Goal: Check status

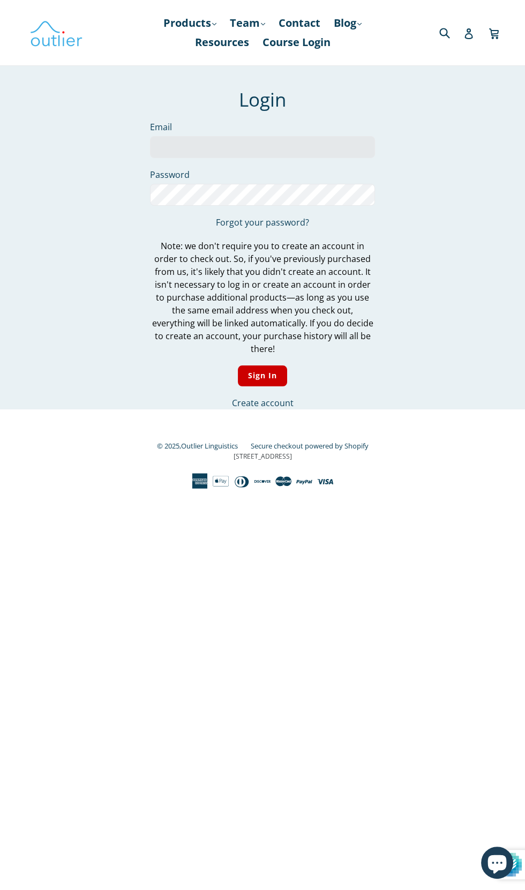
click at [346, 147] on input "Email" at bounding box center [262, 147] width 225 height 22
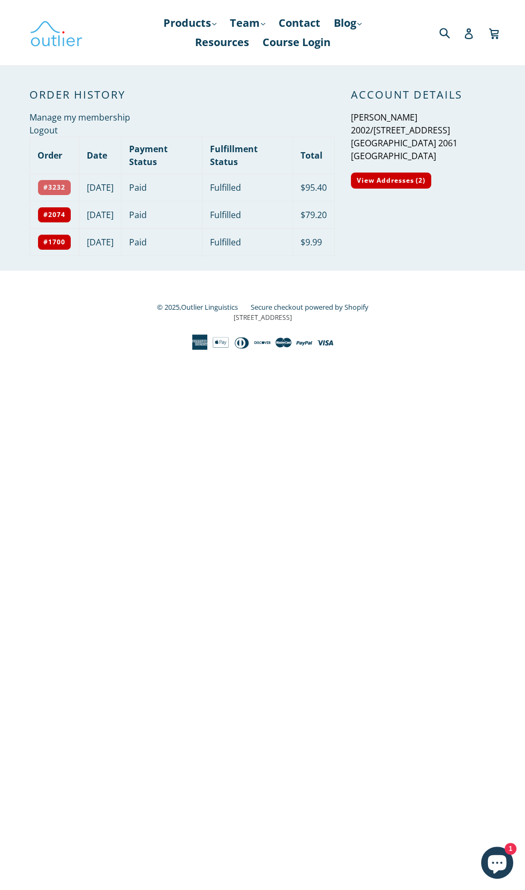
click at [54, 190] on link "#3232" at bounding box center [55, 188] width 34 height 16
